Goal: Task Accomplishment & Management: Manage account settings

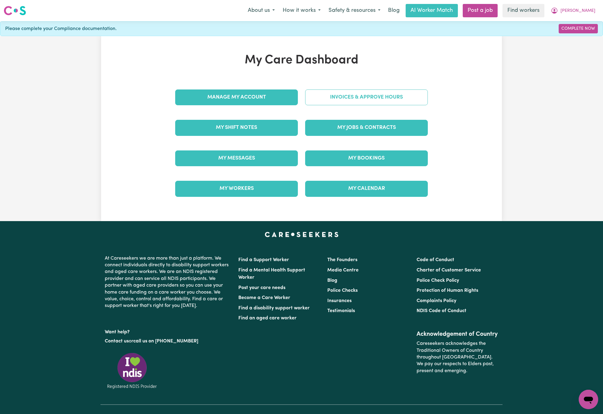
click at [412, 100] on link "Invoices & Approve Hours" at bounding box center [366, 98] width 123 height 16
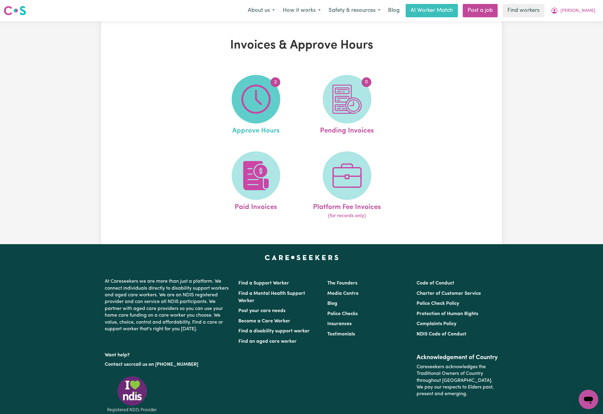
click at [260, 101] on img at bounding box center [255, 99] width 29 height 29
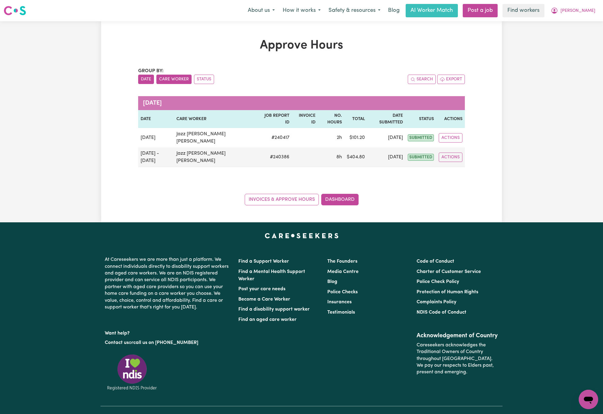
click at [181, 78] on button "Care Worker" at bounding box center [173, 79] width 35 height 9
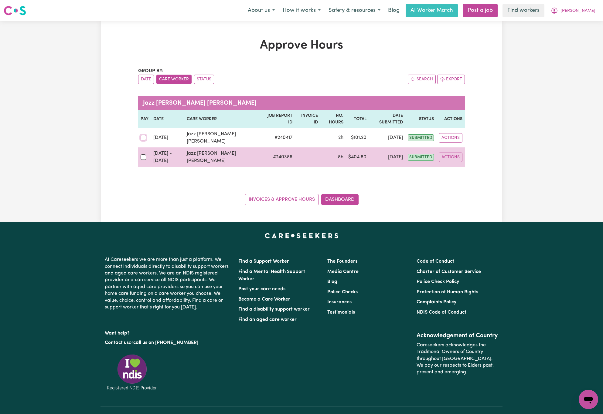
drag, startPoint x: 141, startPoint y: 127, endPoint x: 145, endPoint y: 141, distance: 14.8
click at [142, 135] on input "checkbox" at bounding box center [143, 137] width 5 height 5
checkbox input "true"
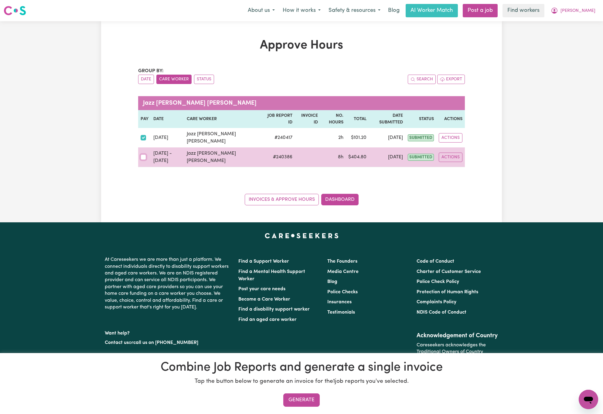
click at [142, 155] on input "checkbox" at bounding box center [143, 157] width 5 height 5
checkbox input "true"
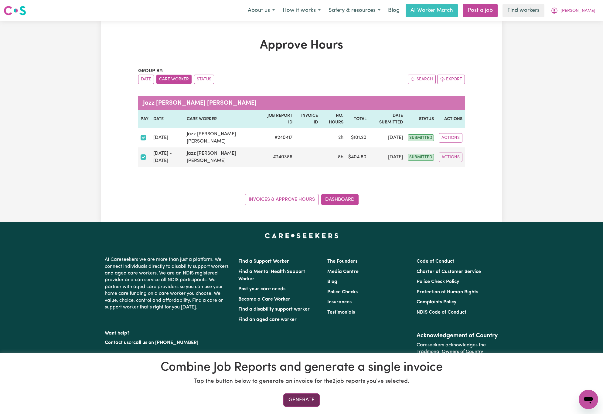
click at [312, 402] on button "Generate" at bounding box center [301, 400] width 36 height 13
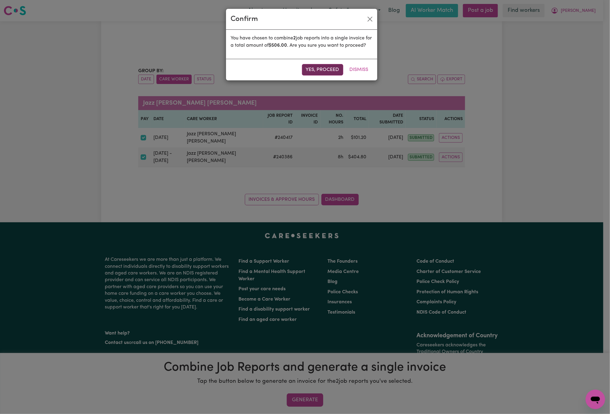
click at [318, 76] on button "Yes, proceed" at bounding box center [322, 70] width 41 height 12
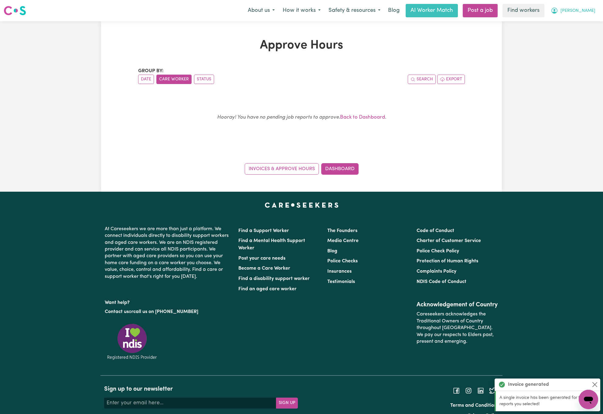
click at [584, 14] on span "[PERSON_NAME]" at bounding box center [578, 11] width 35 height 7
click at [586, 21] on link "My Dashboard" at bounding box center [575, 24] width 48 height 12
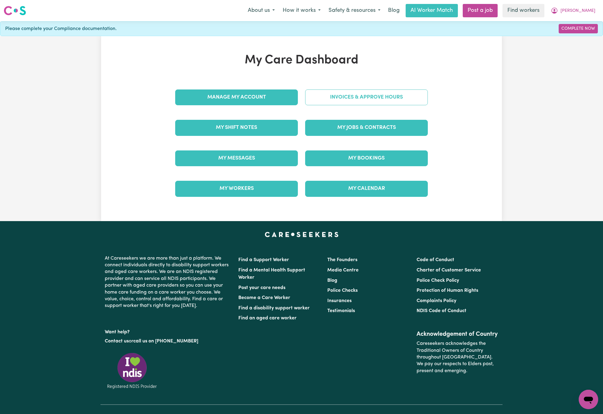
click at [374, 101] on link "Invoices & Approve Hours" at bounding box center [366, 98] width 123 height 16
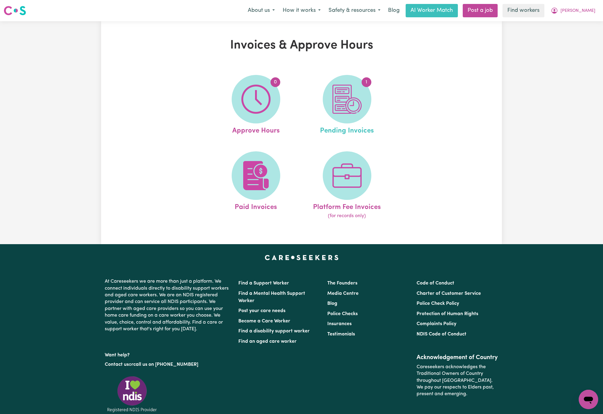
click at [371, 104] on link "1 Pending Invoices" at bounding box center [346, 105] width 87 height 61
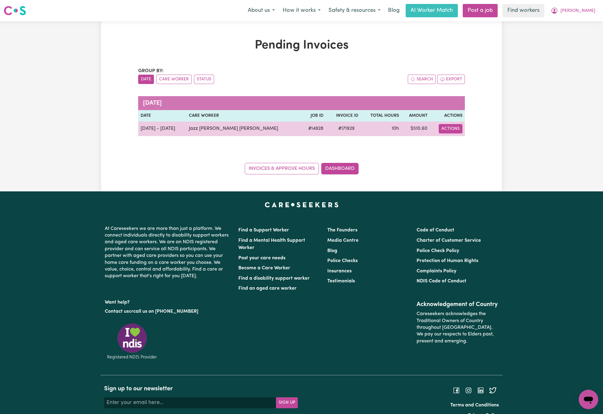
click at [452, 129] on button "Actions" at bounding box center [451, 128] width 24 height 9
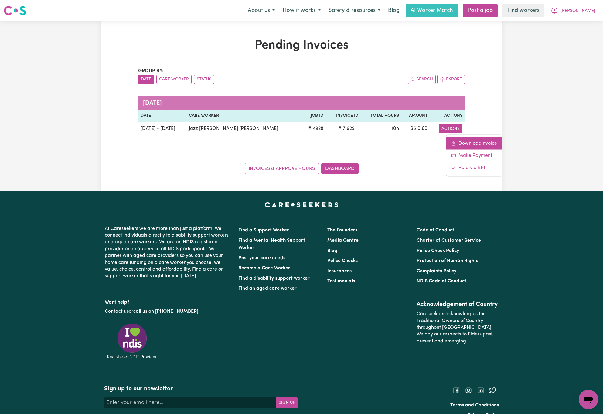
click at [459, 140] on link "Download Invoice" at bounding box center [474, 143] width 56 height 12
click at [581, 13] on button "[PERSON_NAME]" at bounding box center [573, 10] width 53 height 13
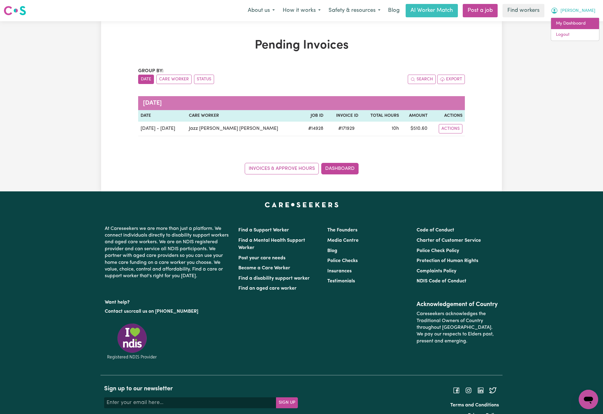
click at [579, 23] on link "My Dashboard" at bounding box center [575, 24] width 48 height 12
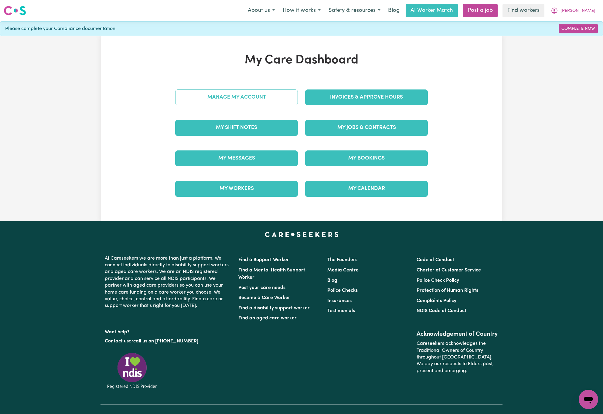
click at [253, 95] on link "Manage My Account" at bounding box center [236, 98] width 123 height 16
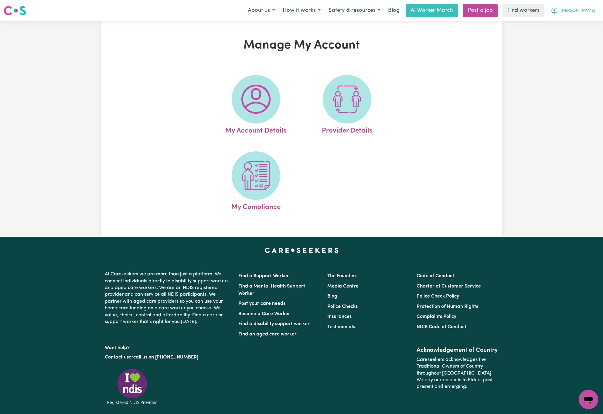
click at [583, 10] on span "[PERSON_NAME]" at bounding box center [578, 11] width 35 height 7
click at [592, 26] on link "My Dashboard" at bounding box center [575, 24] width 48 height 12
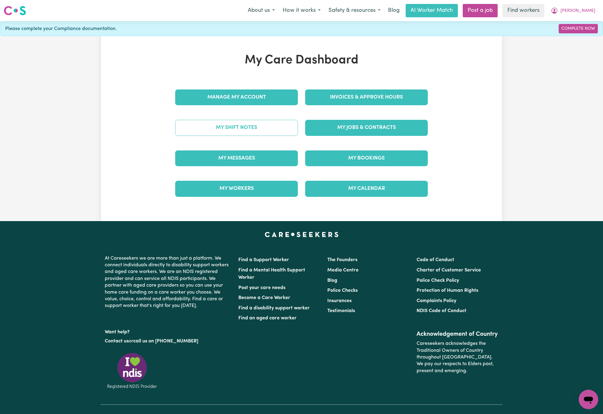
click at [248, 123] on link "My Shift Notes" at bounding box center [236, 128] width 123 height 16
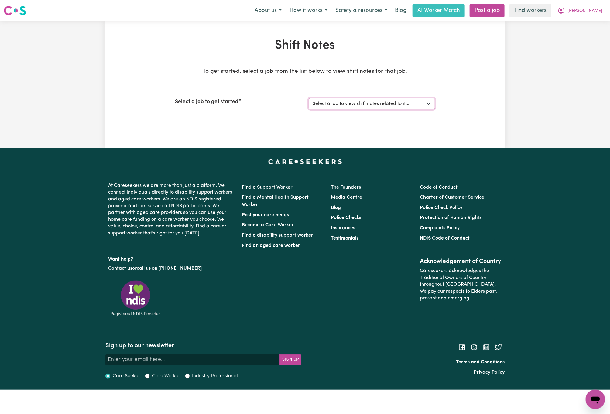
click at [406, 101] on select "Select a job to view shift notes related to it... Support Worker Needed In [GEO…" at bounding box center [372, 104] width 126 height 12
select select "14928"
click at [309, 98] on select "Select a job to view shift notes related to it... Support Worker Needed In [GEO…" at bounding box center [372, 104] width 126 height 12
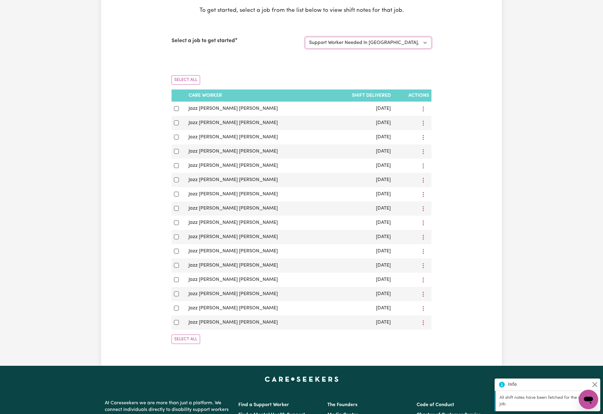
scroll to position [91, 0]
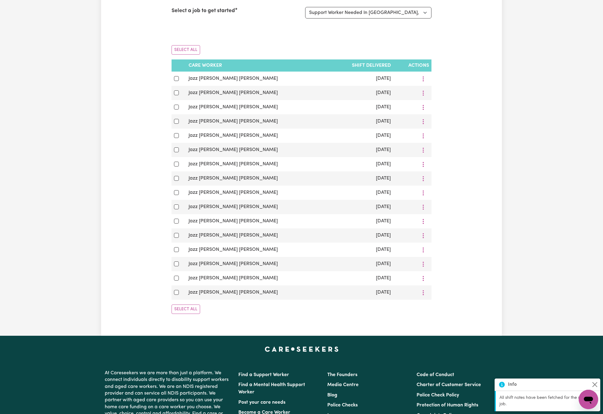
click at [108, 163] on div "Shift Notes To get started, select a job from the list below to view shift note…" at bounding box center [301, 133] width 401 height 372
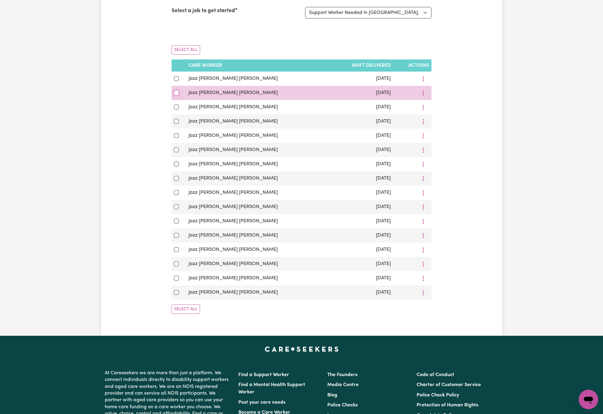
click at [177, 95] on input "checkbox" at bounding box center [176, 92] width 5 height 5
checkbox input "true"
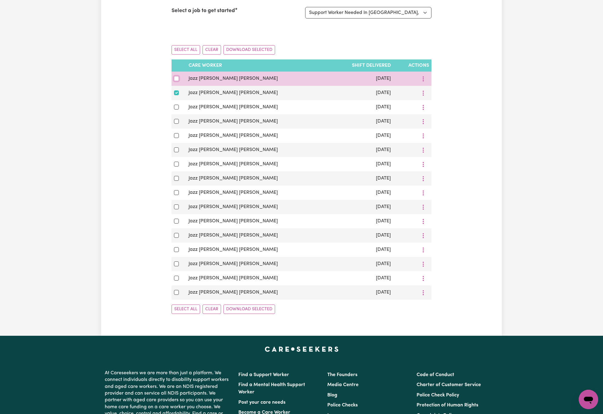
click at [175, 80] on input "checkbox" at bounding box center [176, 78] width 5 height 5
checkbox input "true"
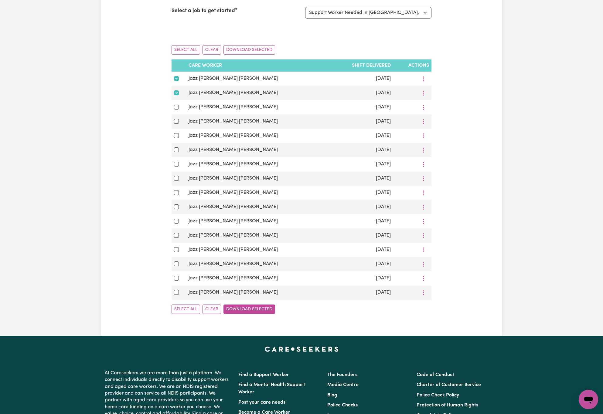
click at [261, 314] on button "Download Selected" at bounding box center [249, 309] width 52 height 9
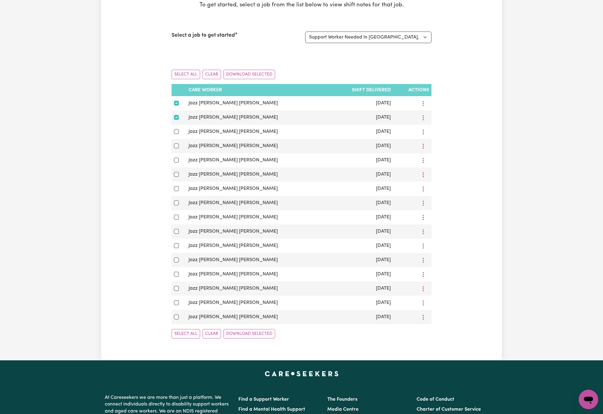
scroll to position [0, 0]
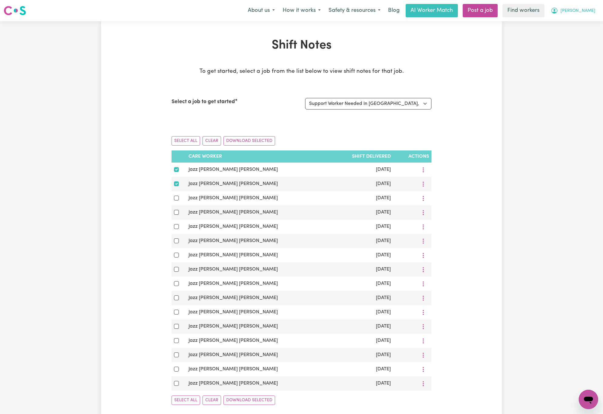
click at [585, 9] on span "[PERSON_NAME]" at bounding box center [578, 11] width 35 height 7
click at [579, 27] on link "My Dashboard" at bounding box center [575, 24] width 48 height 12
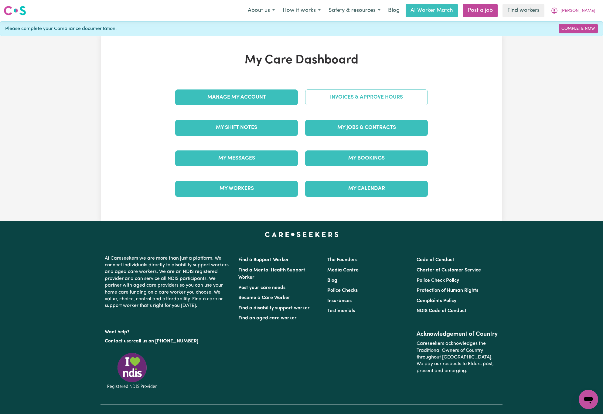
click at [419, 92] on link "Invoices & Approve Hours" at bounding box center [366, 98] width 123 height 16
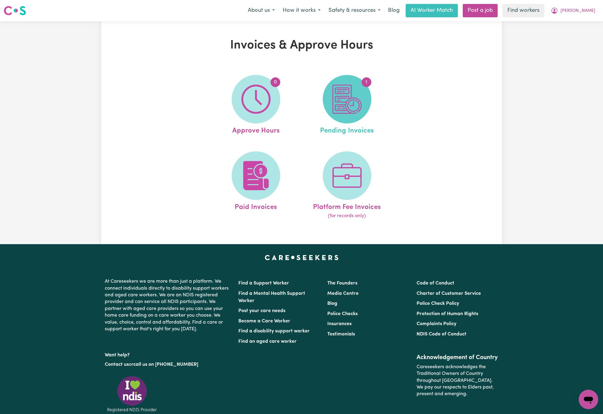
click at [324, 99] on span "1" at bounding box center [347, 99] width 49 height 49
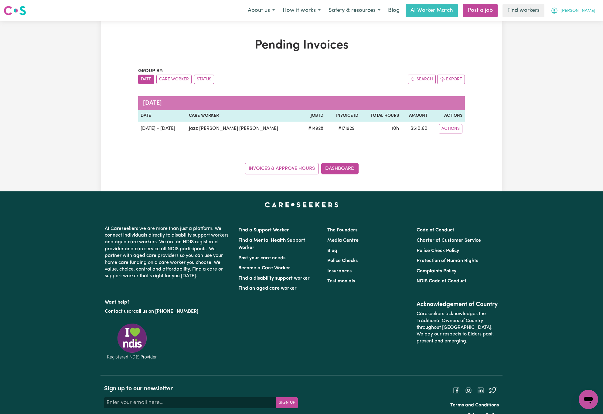
click at [595, 8] on span "[PERSON_NAME]" at bounding box center [578, 11] width 35 height 7
click at [593, 30] on link "Logout" at bounding box center [575, 35] width 48 height 12
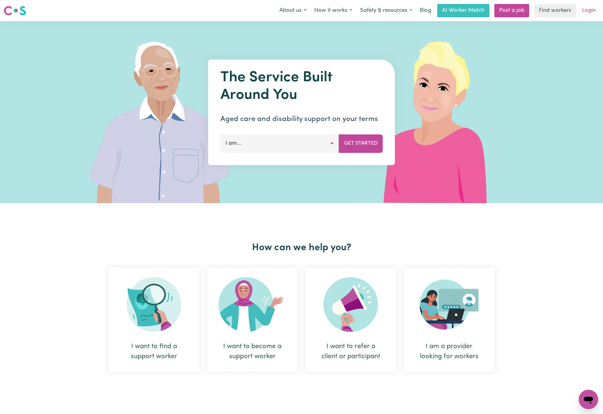
click at [585, 10] on link "Login" at bounding box center [588, 10] width 21 height 13
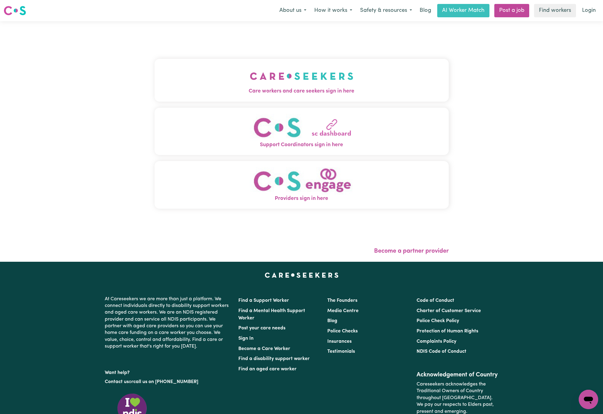
click at [332, 83] on img "Care workers and care seekers sign in here" at bounding box center [302, 76] width 104 height 22
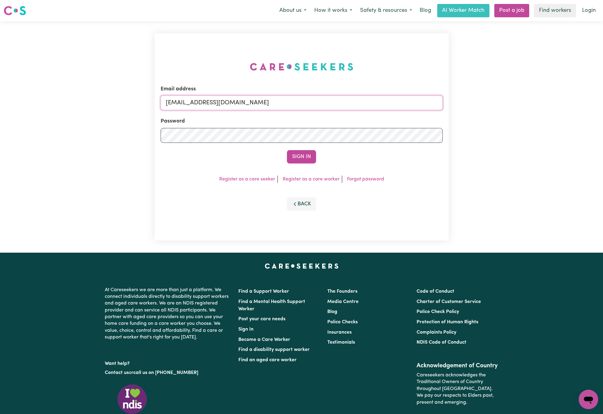
drag, startPoint x: 199, startPoint y: 101, endPoint x: 501, endPoint y: 95, distance: 302.8
click at [500, 97] on div "Email address [EMAIL_ADDRESS][DOMAIN_NAME] Password Sign In Register as a care …" at bounding box center [301, 137] width 603 height 232
paste input "LeahTaggartIC"
type input "[EMAIL_ADDRESS][DOMAIN_NAME]"
click at [287, 150] on button "Sign In" at bounding box center [301, 156] width 29 height 13
